Goal: Information Seeking & Learning: Understand process/instructions

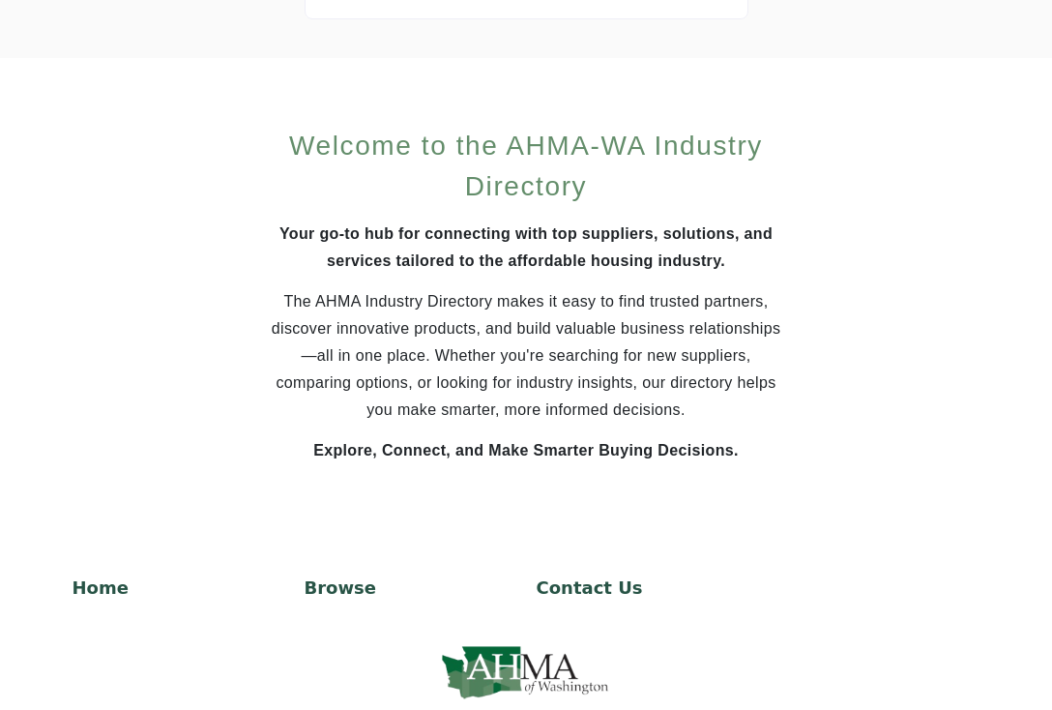
scroll to position [1392, 0]
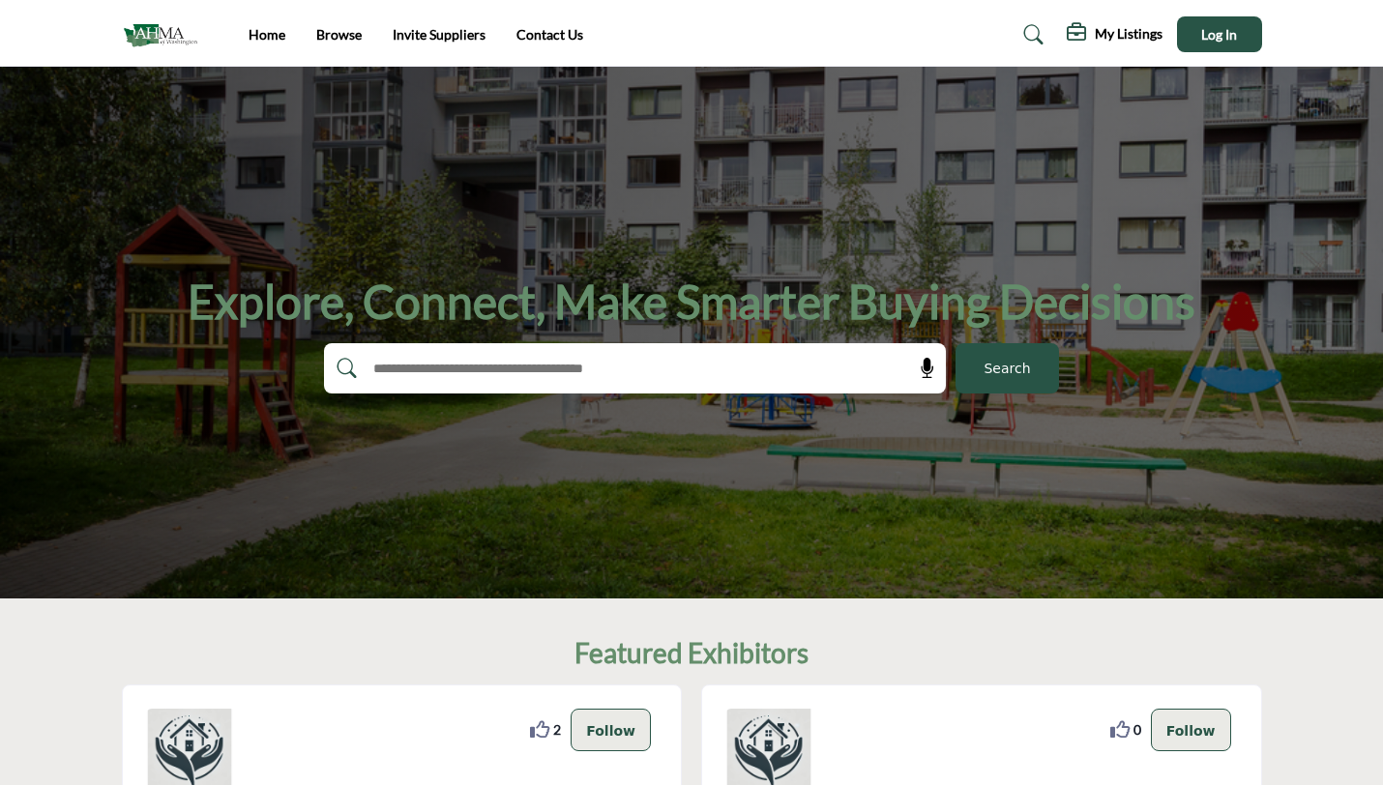
click at [1051, 38] on h5 "My Listings" at bounding box center [1129, 33] width 68 height 17
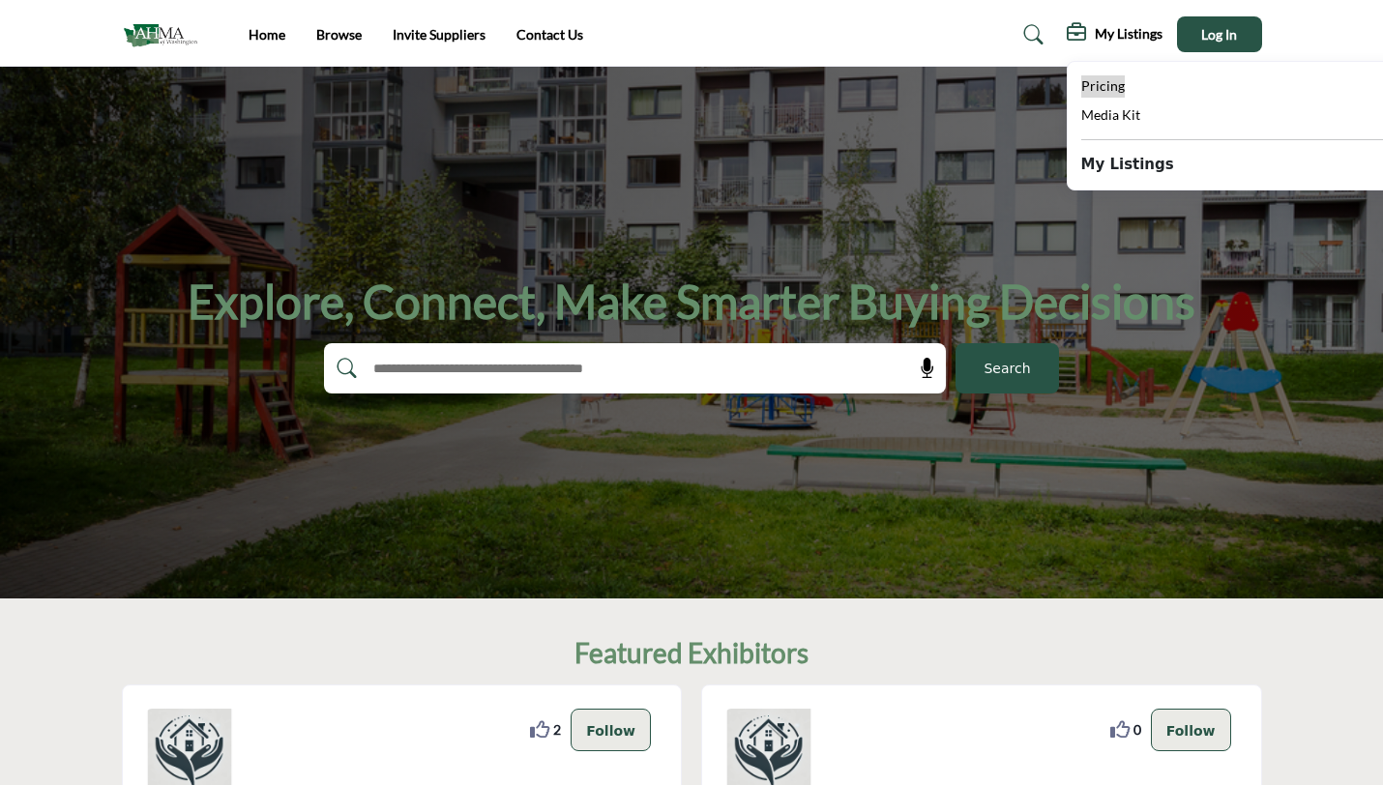
click at [1051, 93] on span "Pricing" at bounding box center [1103, 85] width 44 height 16
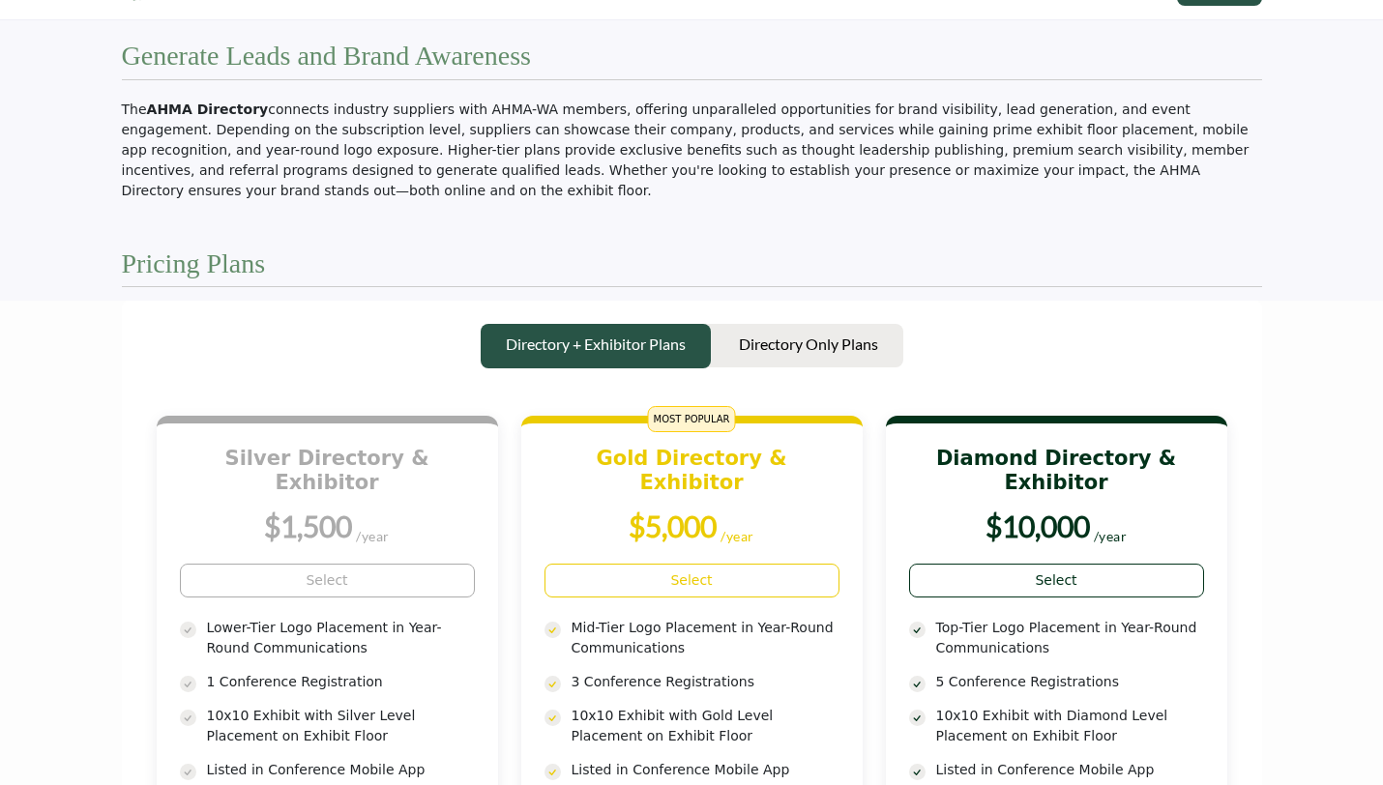
scroll to position [54, 0]
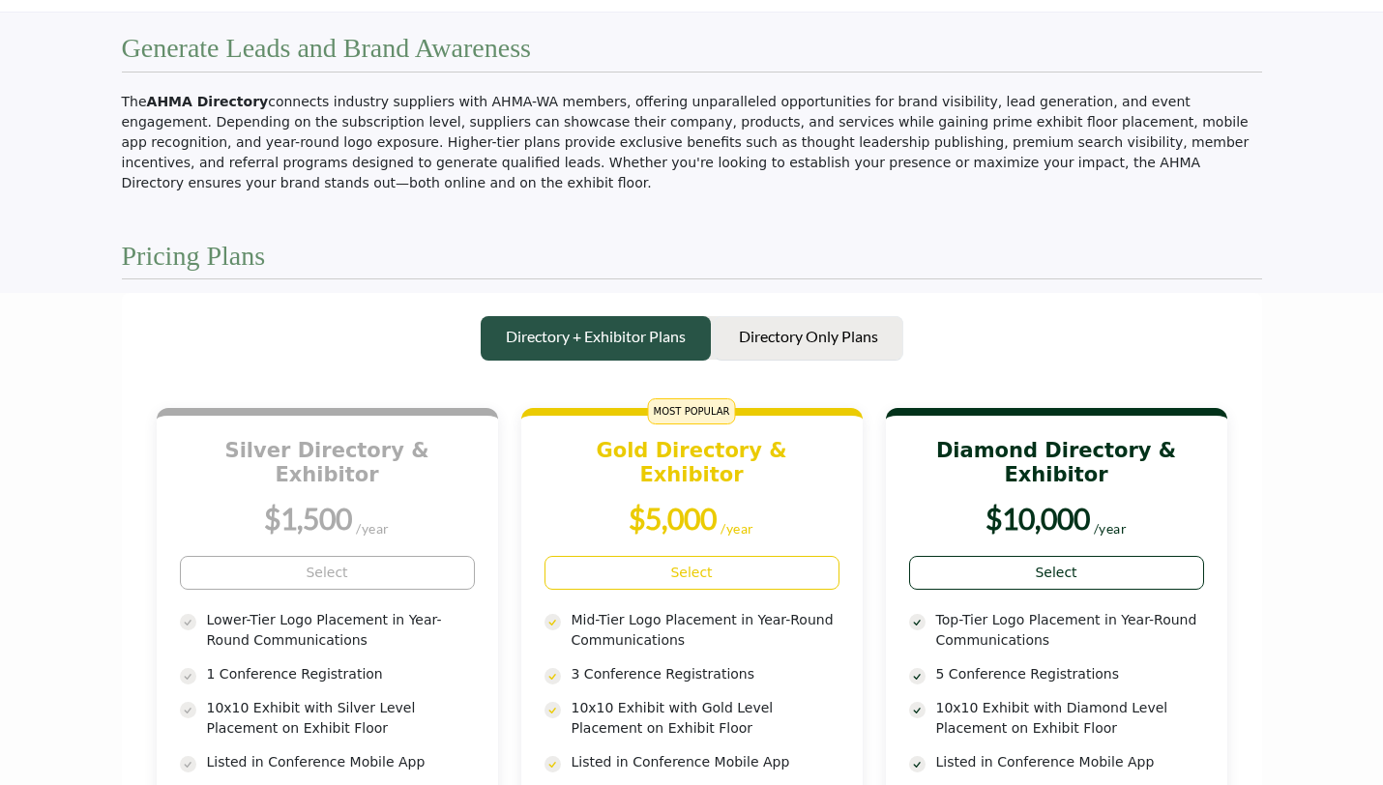
click at [874, 342] on p "Directory Only Plans" at bounding box center [808, 336] width 139 height 23
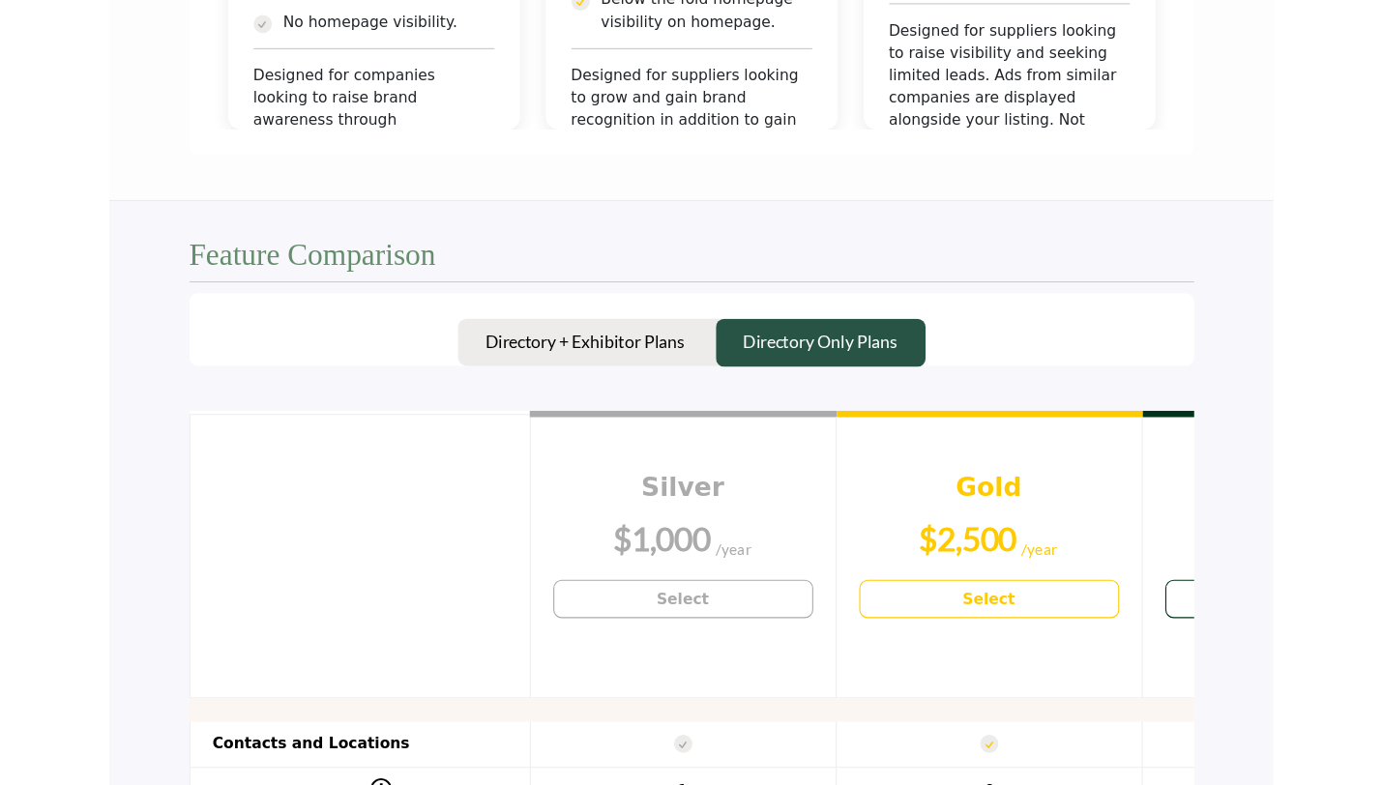
scroll to position [1260, 0]
